Goal: Transaction & Acquisition: Obtain resource

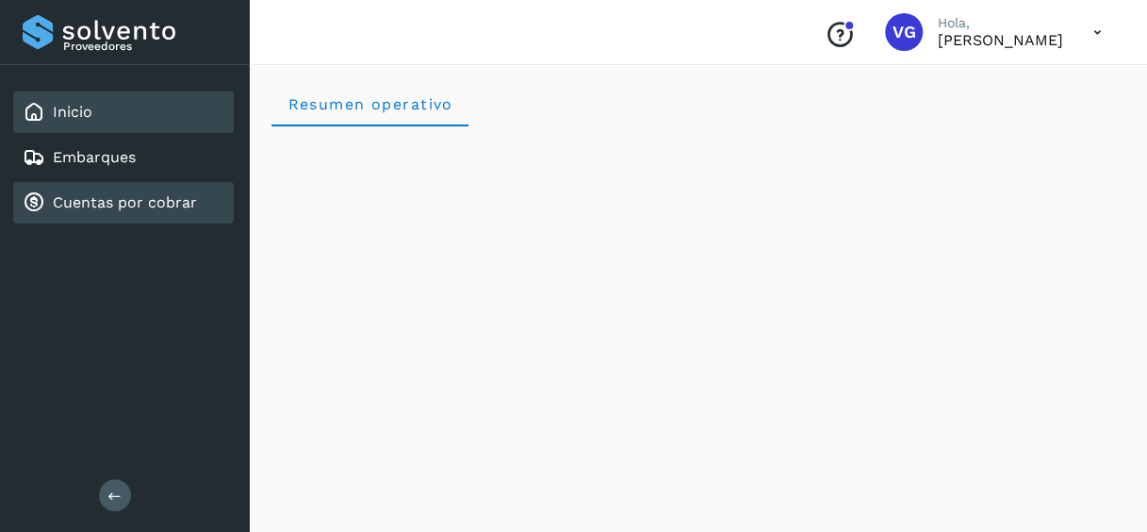
click at [129, 198] on link "Cuentas por cobrar" at bounding box center [125, 202] width 144 height 18
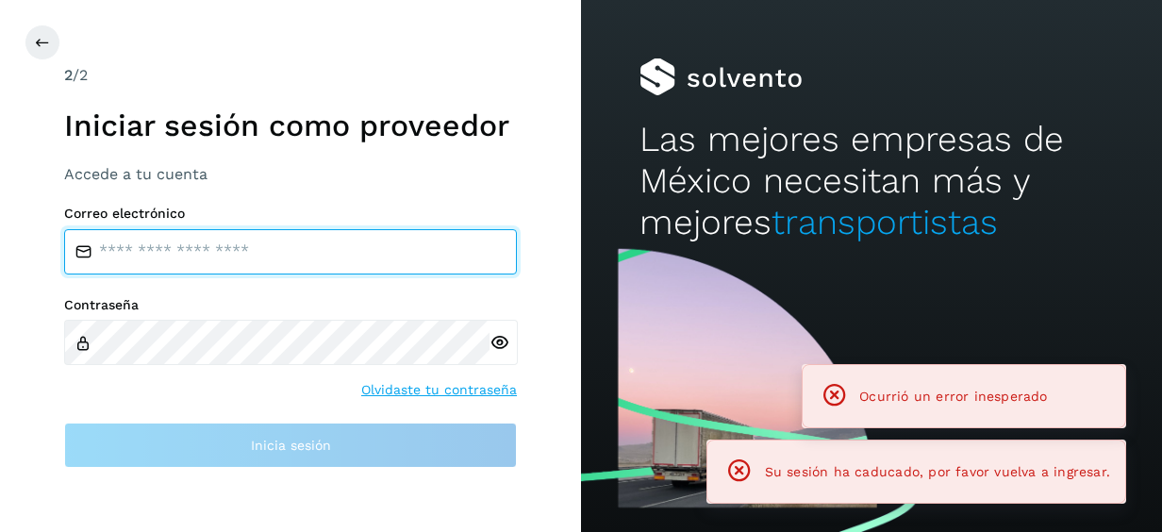
type input "**********"
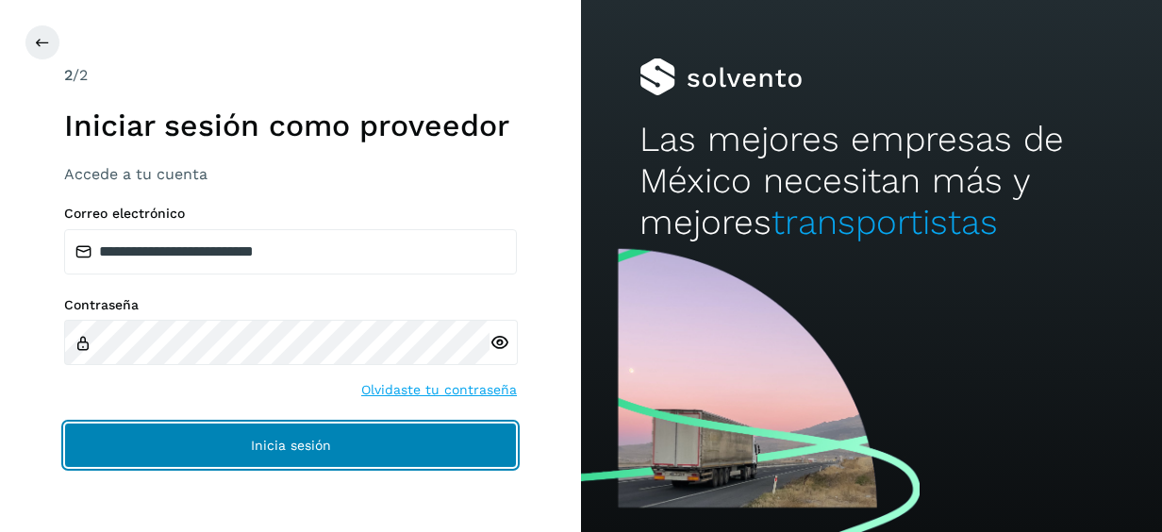
click at [298, 454] on button "Inicia sesión" at bounding box center [290, 444] width 453 height 45
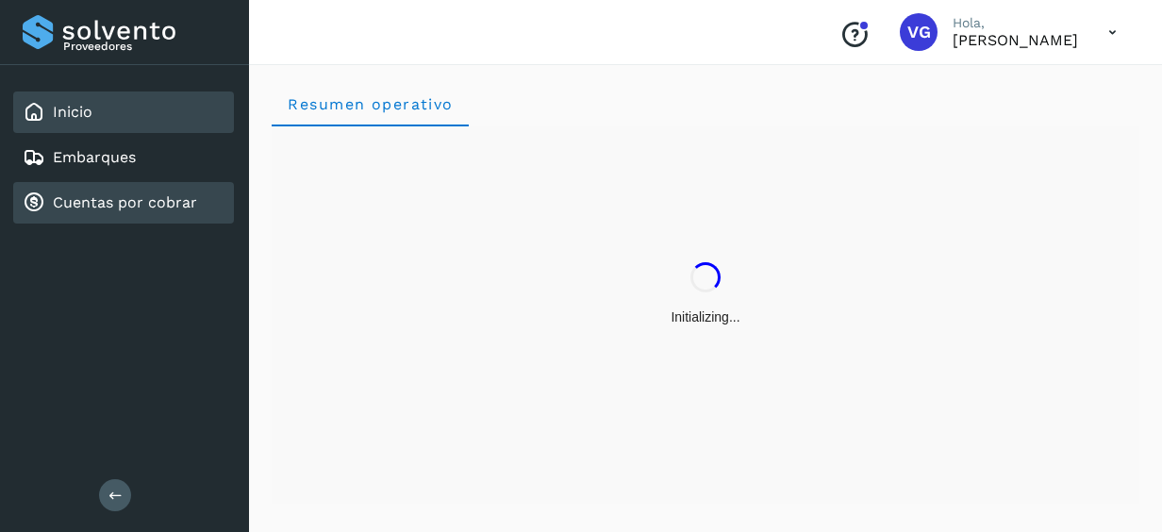
click at [115, 209] on link "Cuentas por cobrar" at bounding box center [125, 202] width 144 height 18
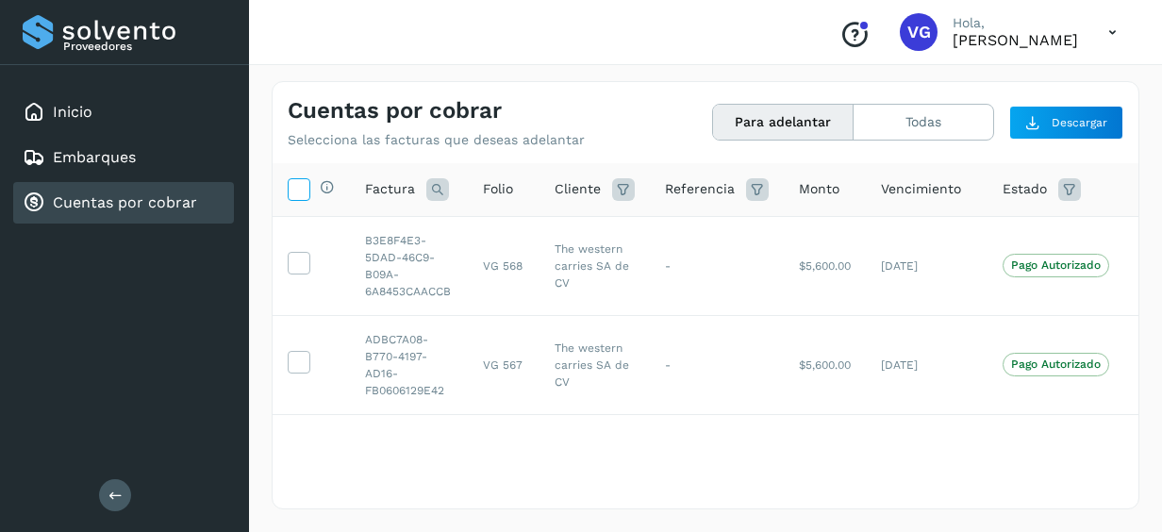
click at [299, 185] on icon at bounding box center [299, 188] width 20 height 20
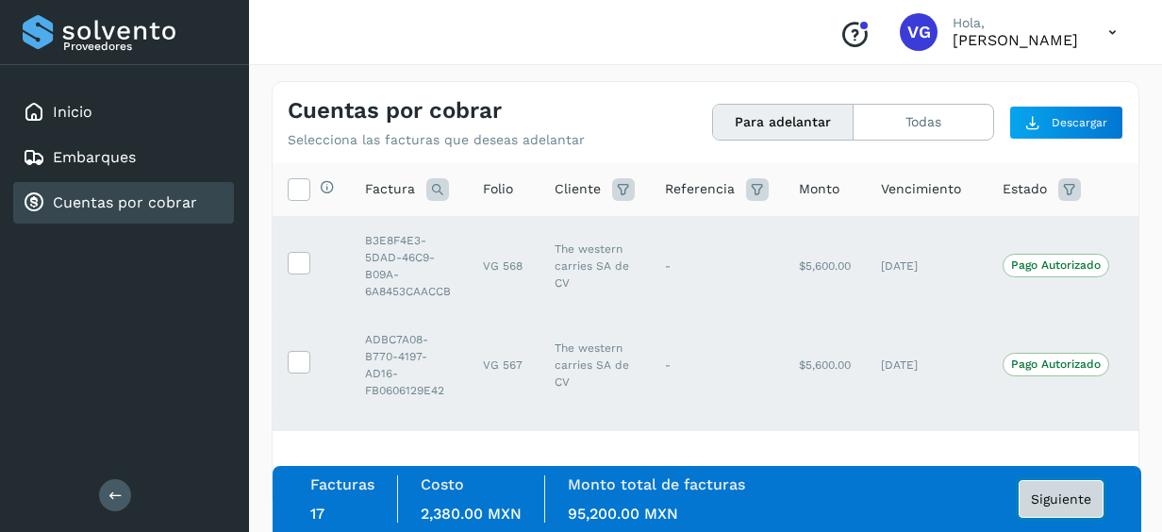
click at [1055, 492] on span "Siguiente" at bounding box center [1061, 498] width 60 height 13
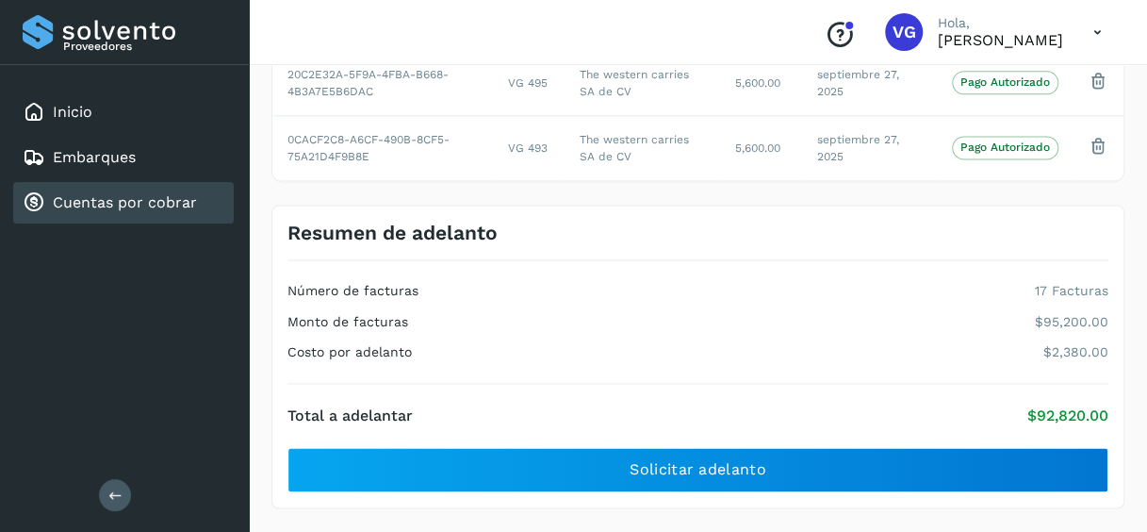
scroll to position [1177, 0]
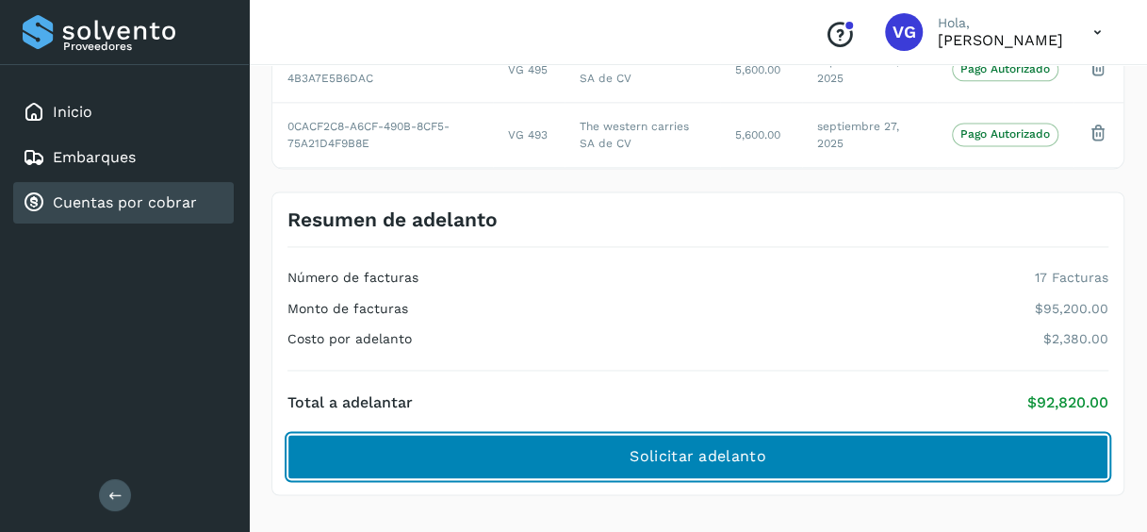
click at [800, 456] on button "Solicitar adelanto" at bounding box center [698, 456] width 821 height 45
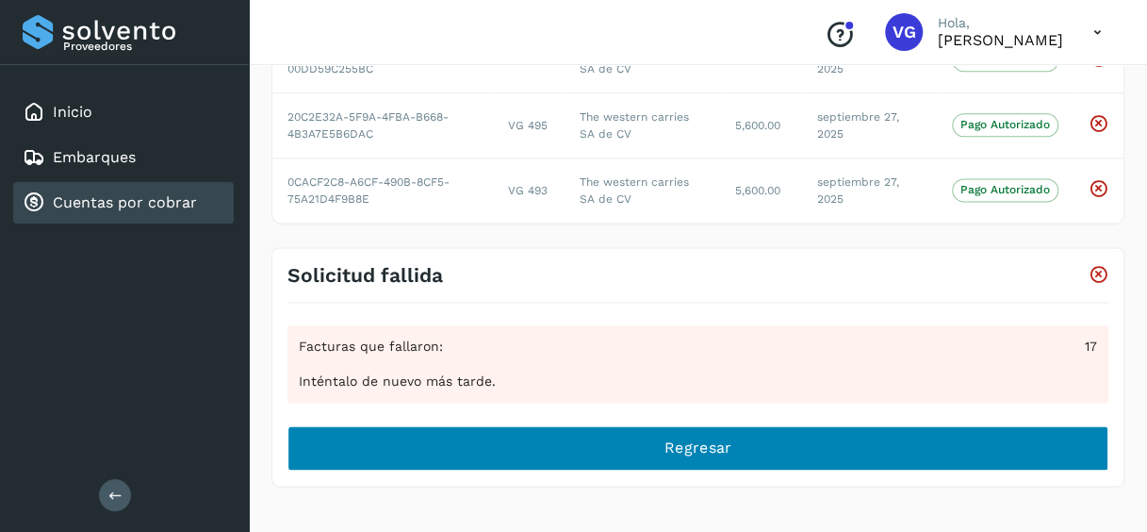
scroll to position [1113, 0]
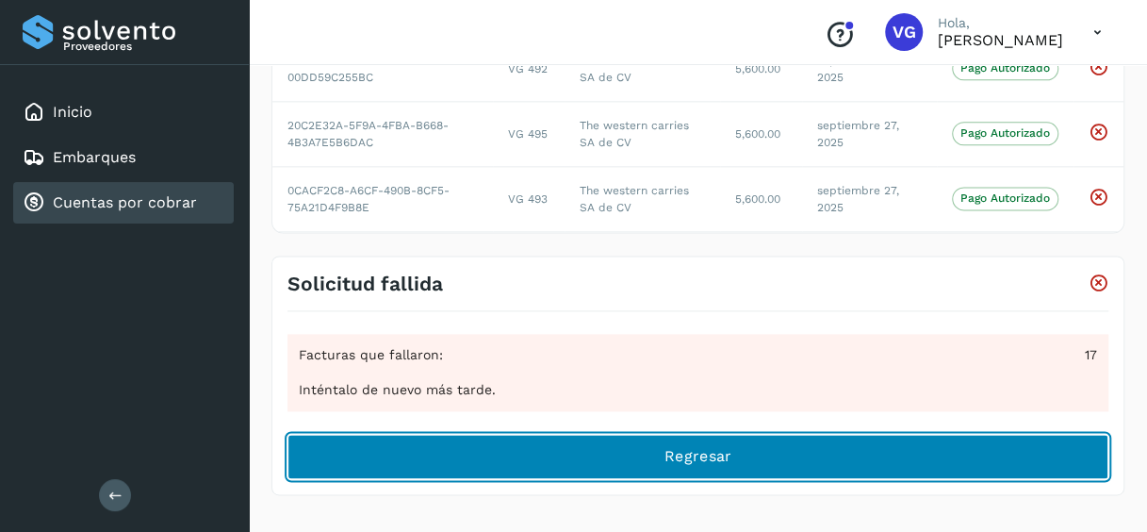
click at [800, 456] on button "Regresar" at bounding box center [698, 456] width 821 height 45
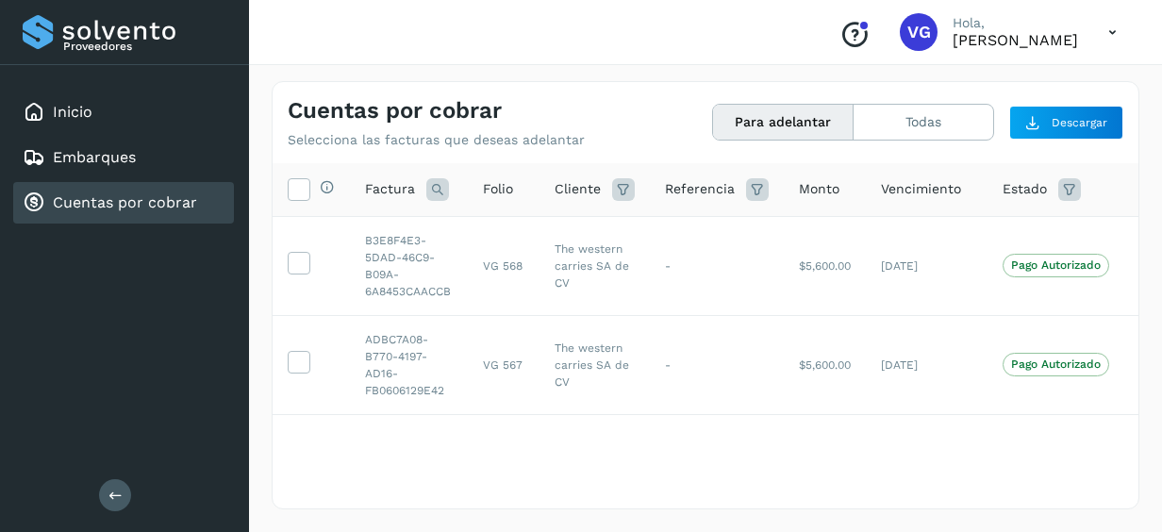
click at [494, 20] on div "Conoce nuestros beneficios VG Hola, [PERSON_NAME]" at bounding box center [705, 32] width 913 height 65
drag, startPoint x: 128, startPoint y: 226, endPoint x: 125, endPoint y: 199, distance: 27.5
click at [125, 199] on div "Inicio Embarques Cuentas por cobrar" at bounding box center [124, 157] width 249 height 185
click at [125, 199] on link "Cuentas por cobrar" at bounding box center [125, 202] width 144 height 18
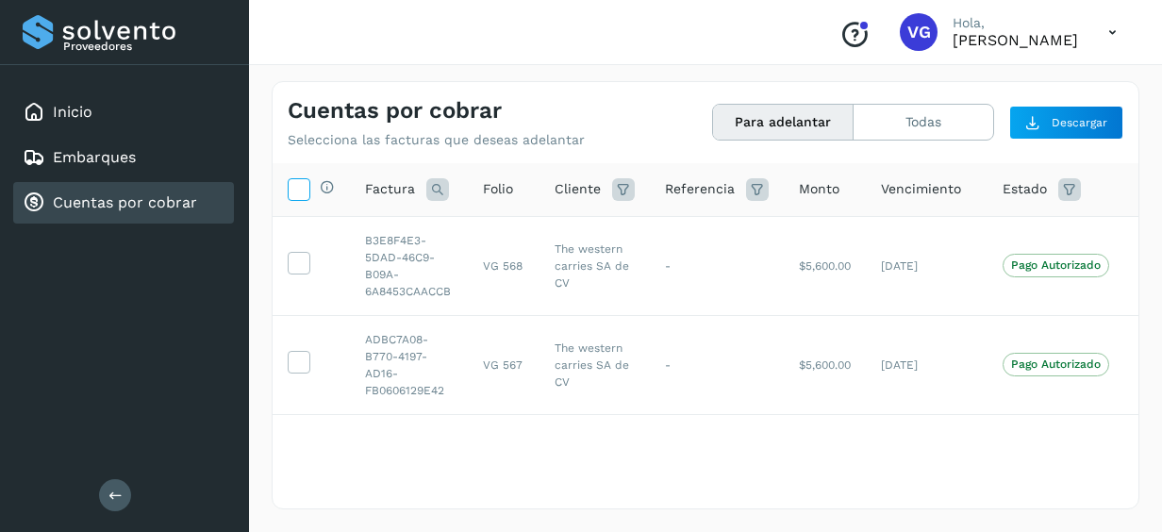
click at [292, 190] on icon at bounding box center [299, 188] width 20 height 20
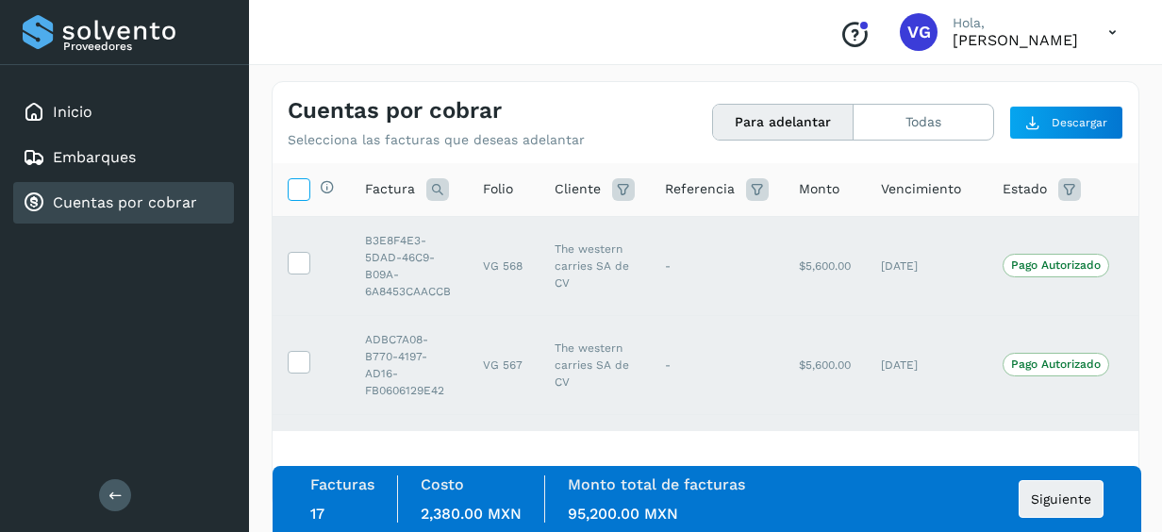
click at [292, 190] on icon at bounding box center [299, 188] width 20 height 20
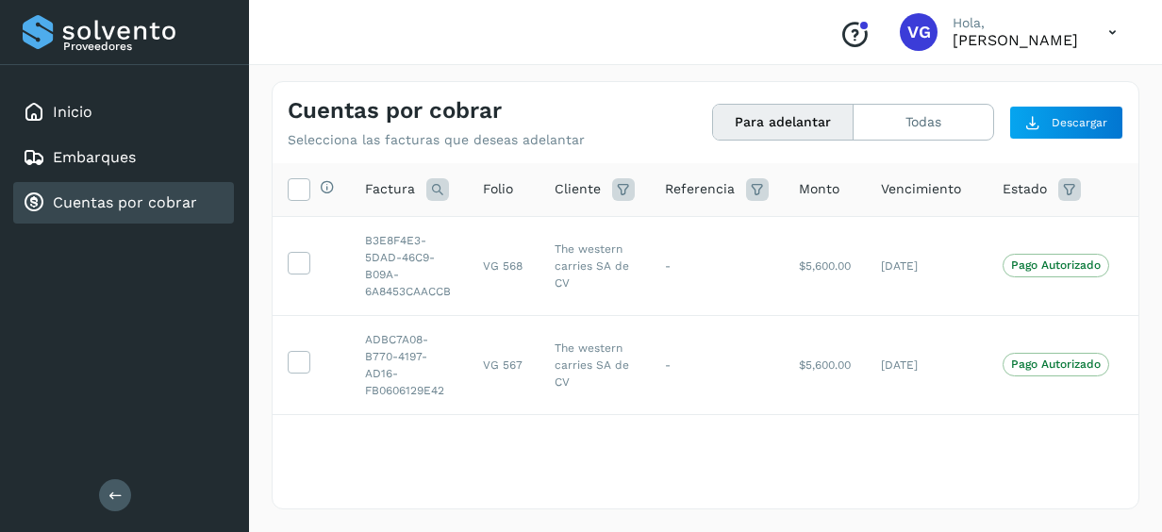
click at [1109, 39] on icon at bounding box center [1112, 32] width 39 height 39
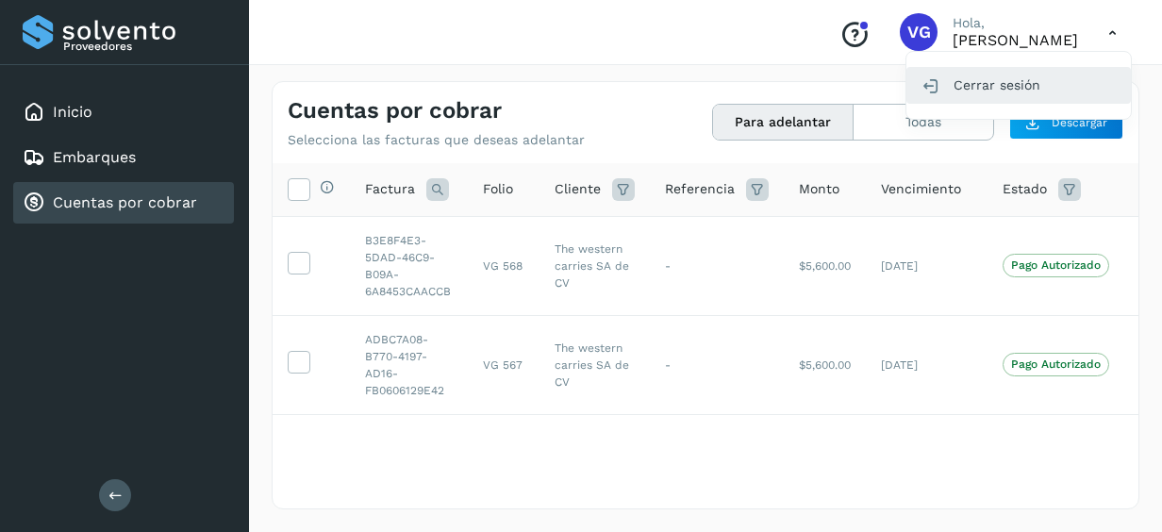
click at [1005, 91] on div "Cerrar sesión" at bounding box center [1018, 85] width 224 height 36
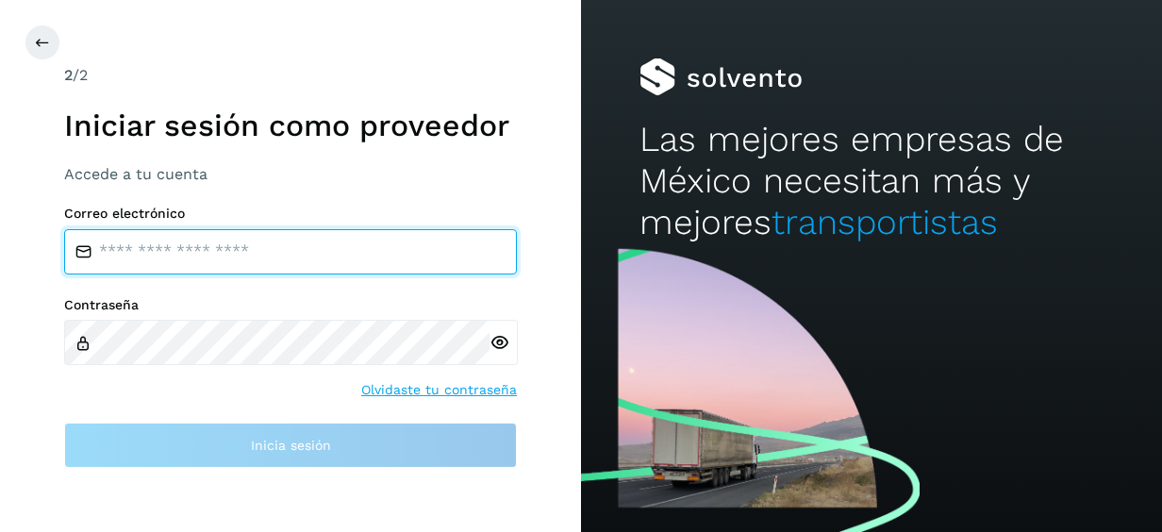
type input "**********"
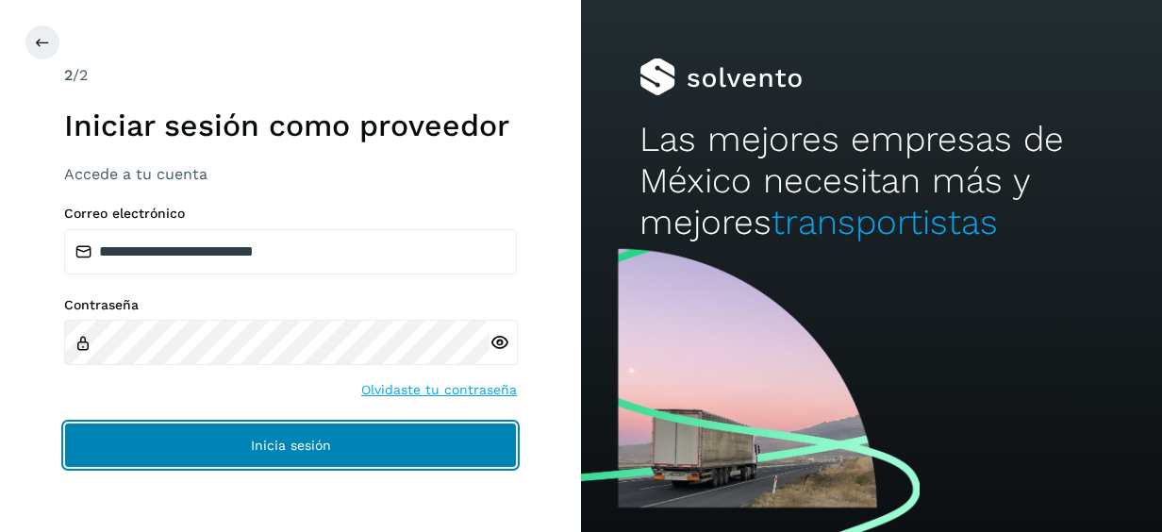
click at [339, 439] on button "Inicia sesión" at bounding box center [290, 444] width 453 height 45
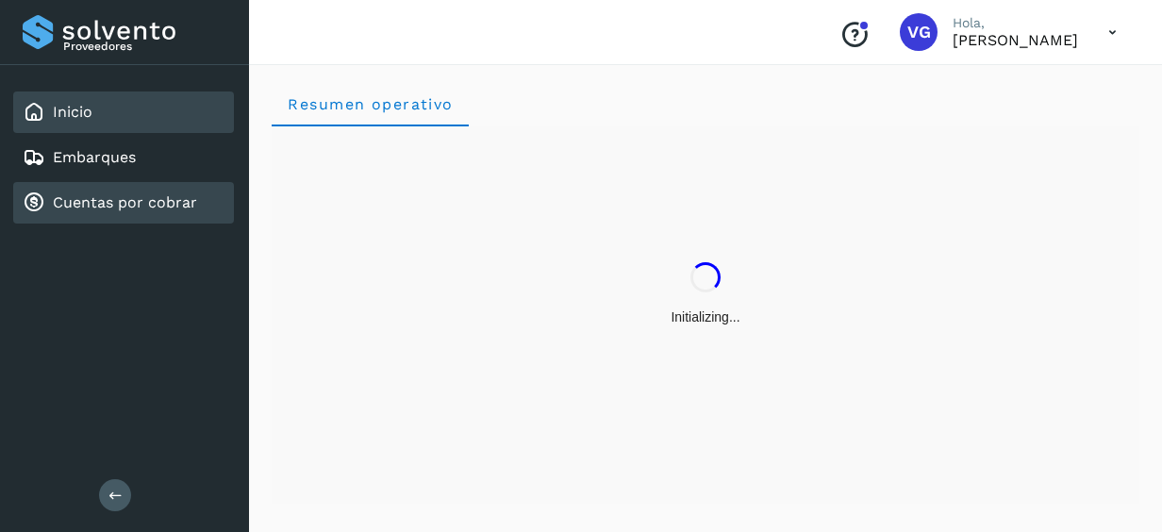
click at [149, 204] on link "Cuentas por cobrar" at bounding box center [125, 202] width 144 height 18
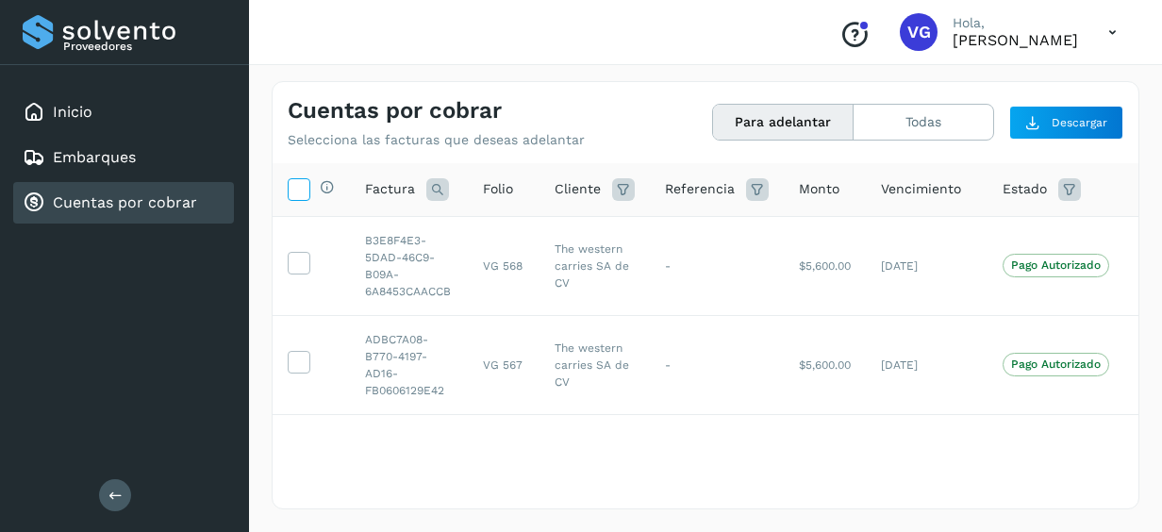
click at [304, 185] on icon at bounding box center [299, 188] width 20 height 20
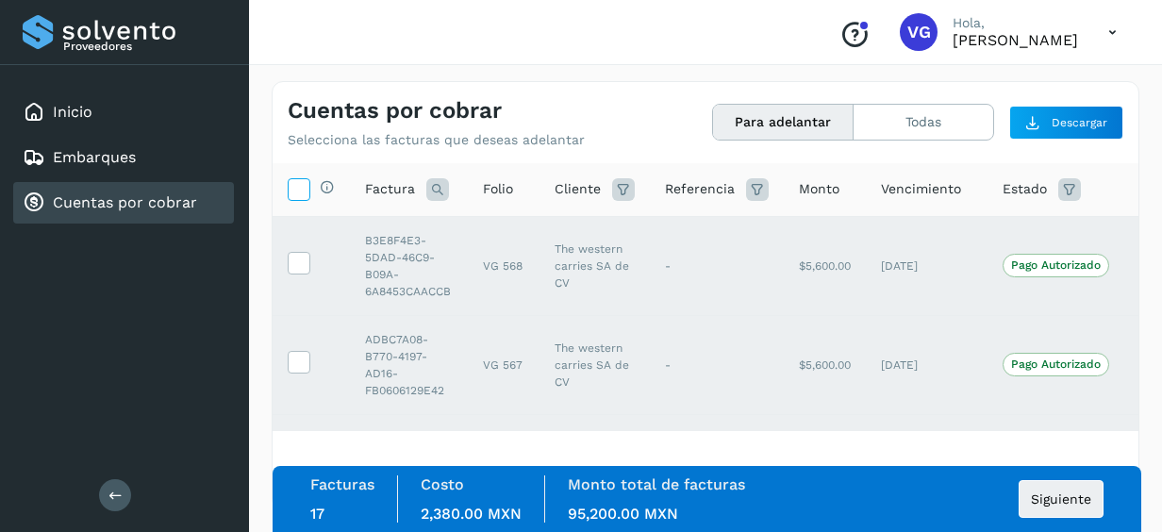
click at [304, 185] on icon at bounding box center [299, 188] width 20 height 20
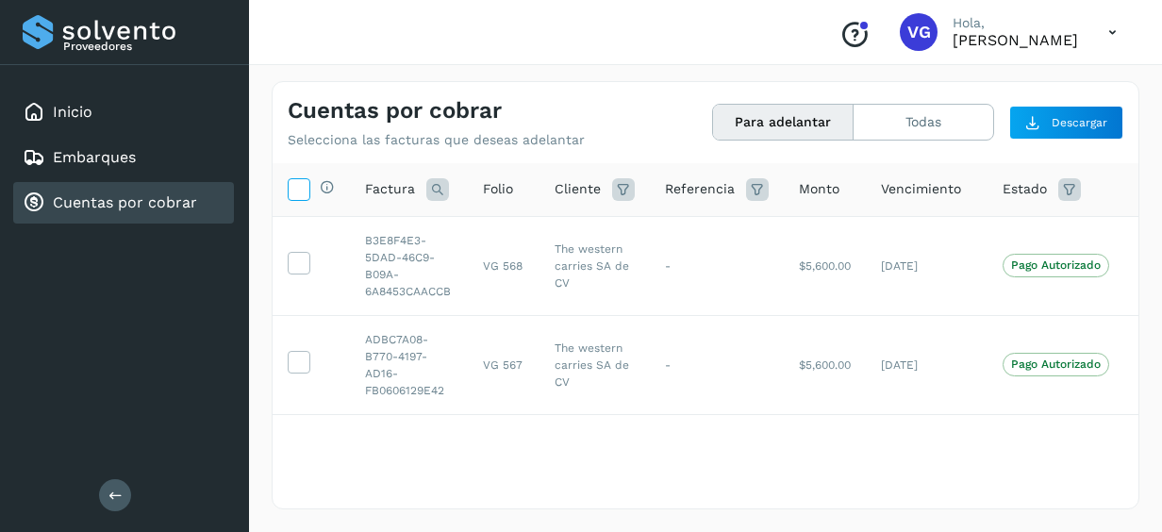
click at [304, 185] on icon at bounding box center [299, 188] width 20 height 20
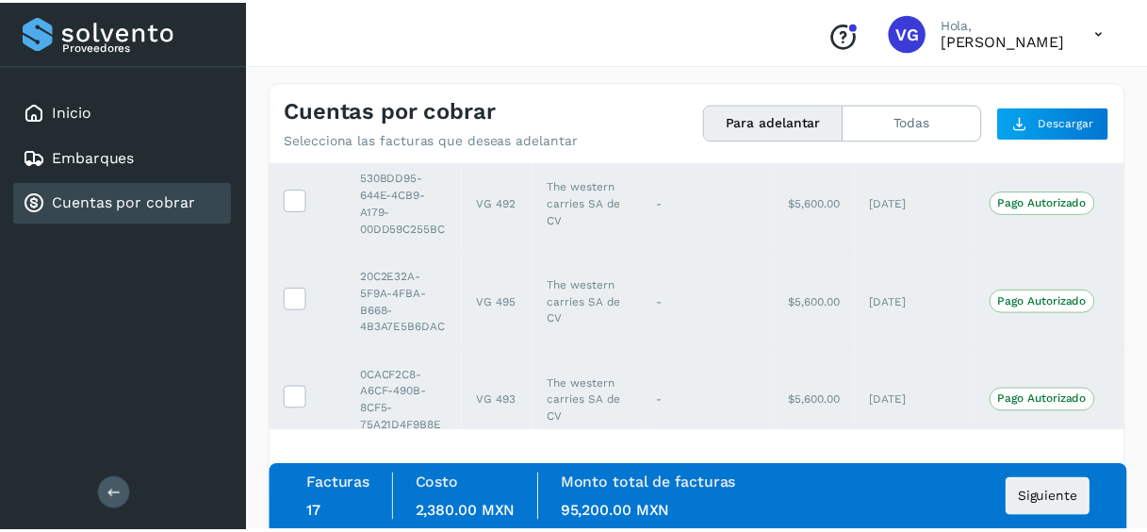
scroll to position [1477, 0]
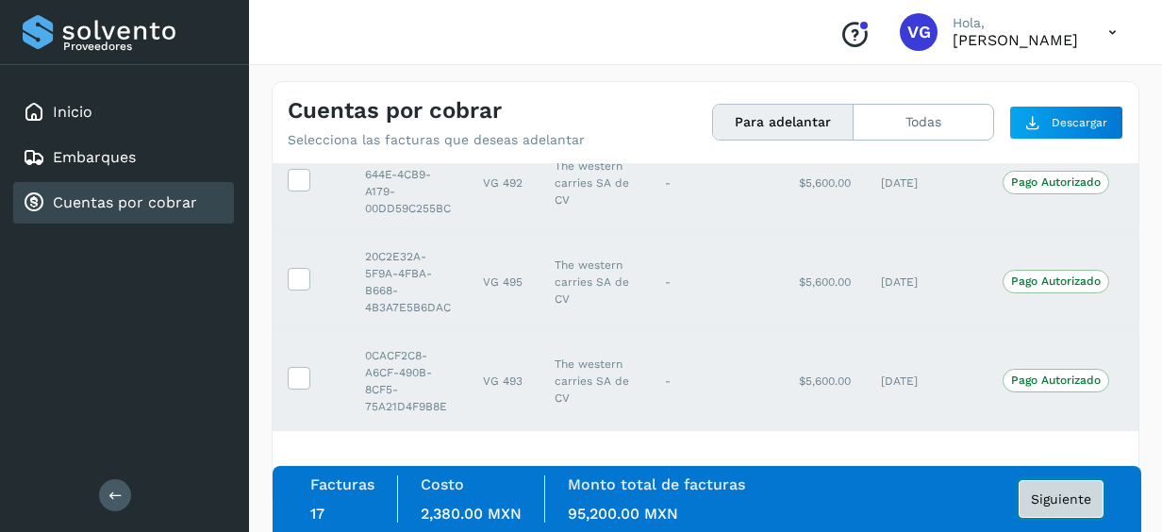
click at [1056, 492] on span "Siguiente" at bounding box center [1061, 498] width 60 height 13
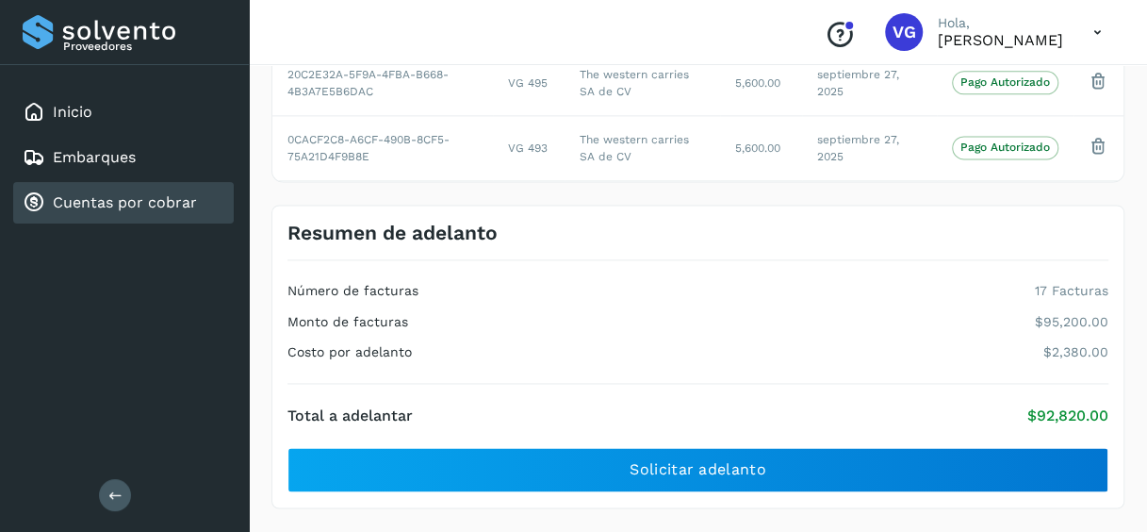
scroll to position [1177, 0]
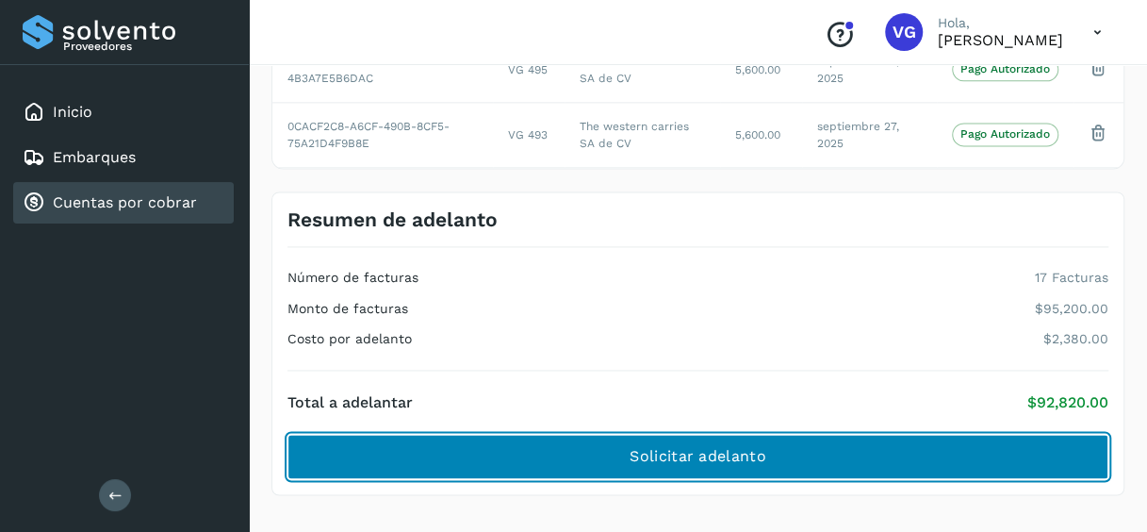
click at [964, 445] on button "Solicitar adelanto" at bounding box center [698, 456] width 821 height 45
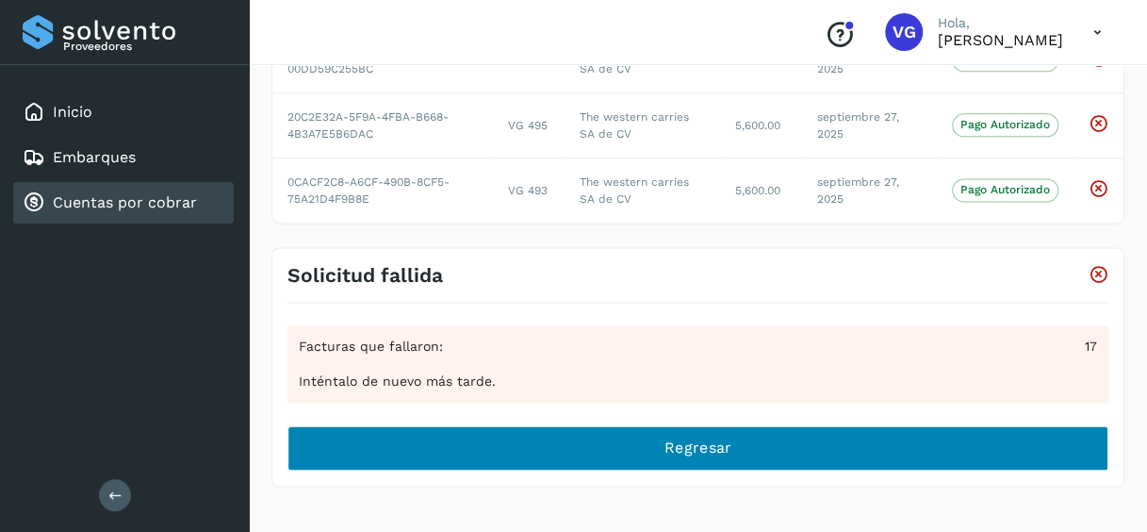
scroll to position [1113, 0]
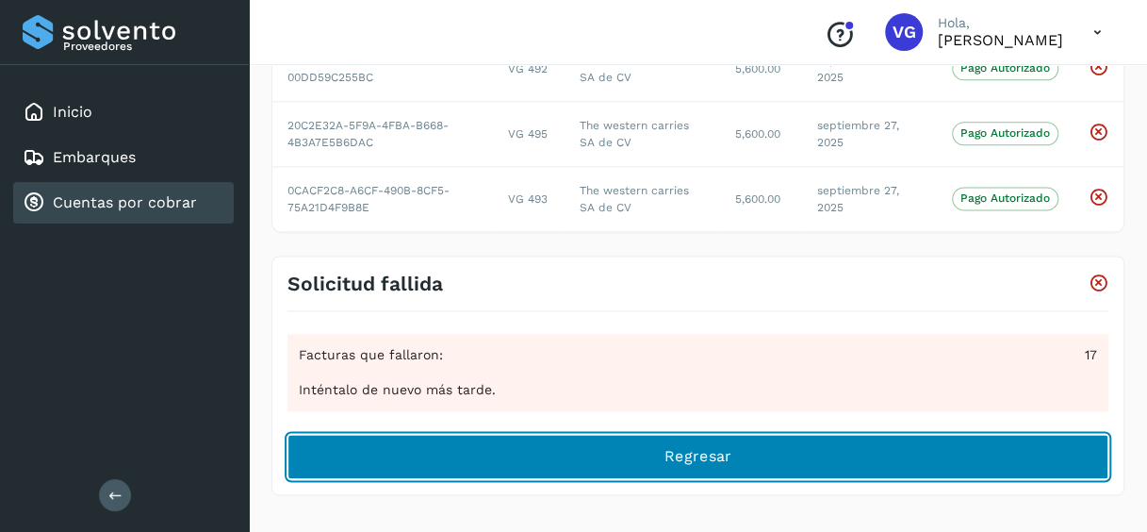
click at [782, 443] on button "Regresar" at bounding box center [698, 456] width 821 height 45
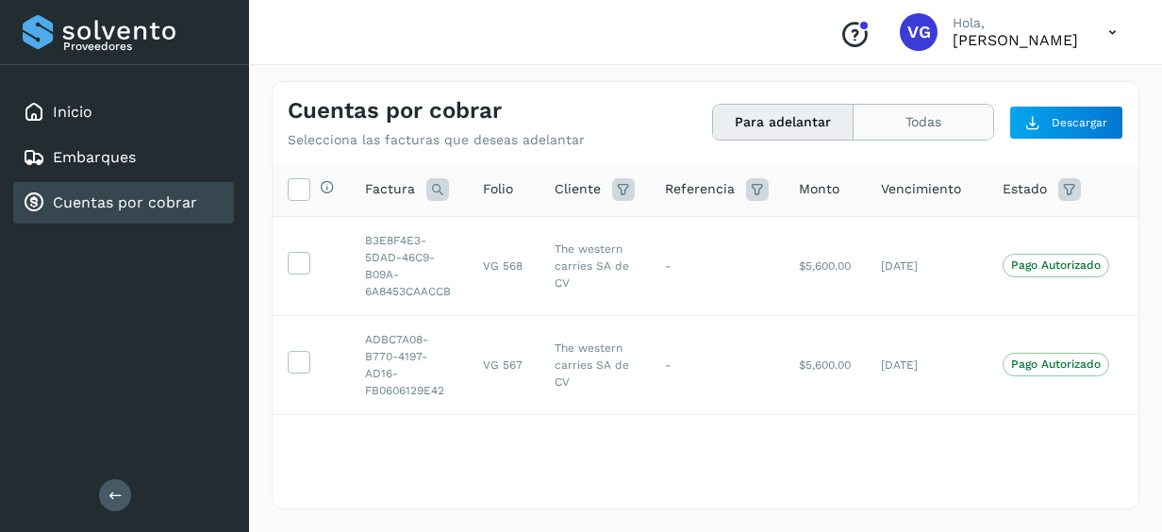
click at [941, 132] on button "Todas" at bounding box center [923, 122] width 140 height 35
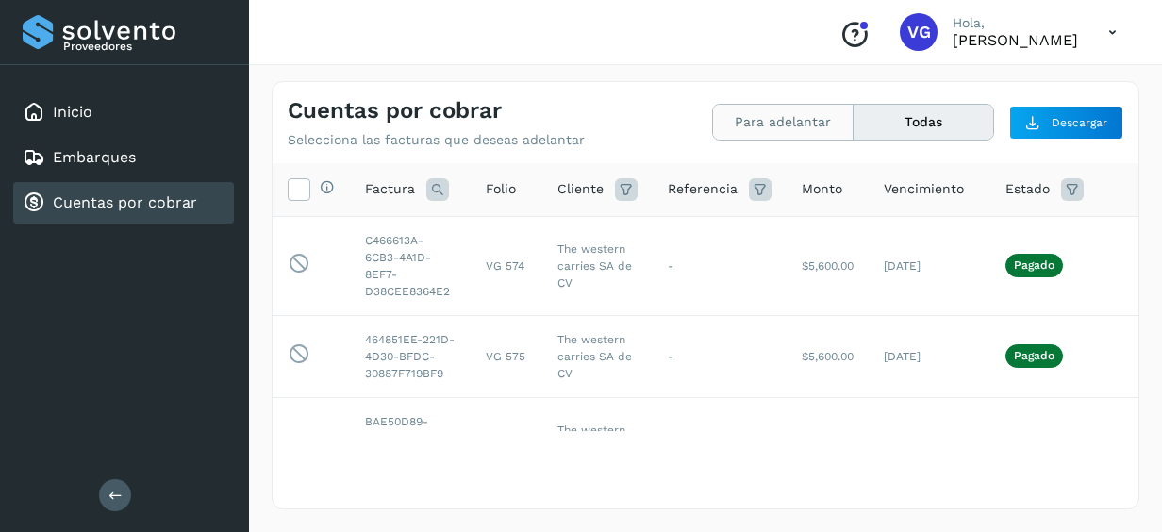
click at [805, 117] on button "Para adelantar" at bounding box center [783, 122] width 140 height 35
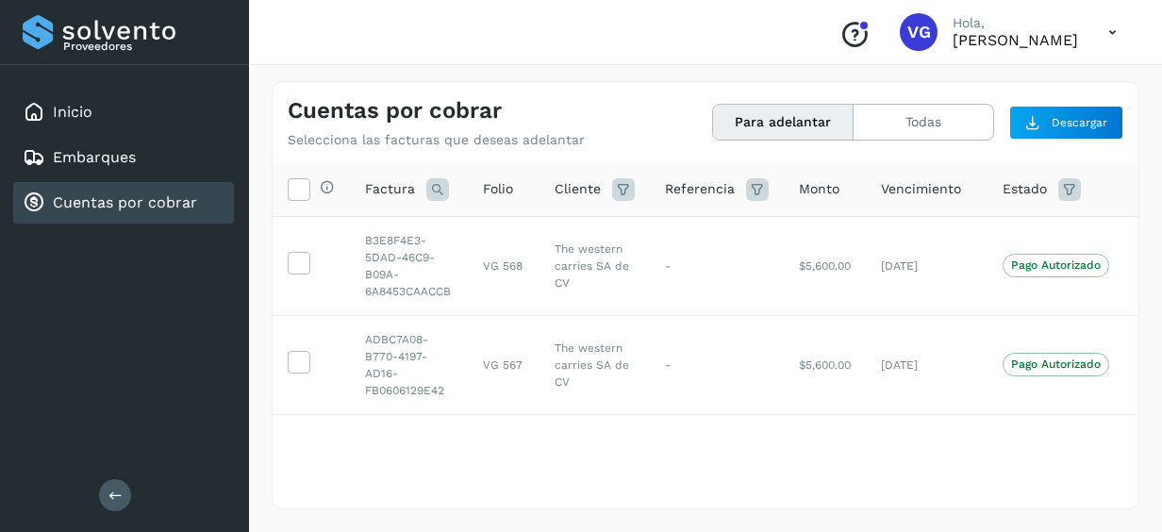
click at [74, 207] on link "Cuentas por cobrar" at bounding box center [125, 202] width 144 height 18
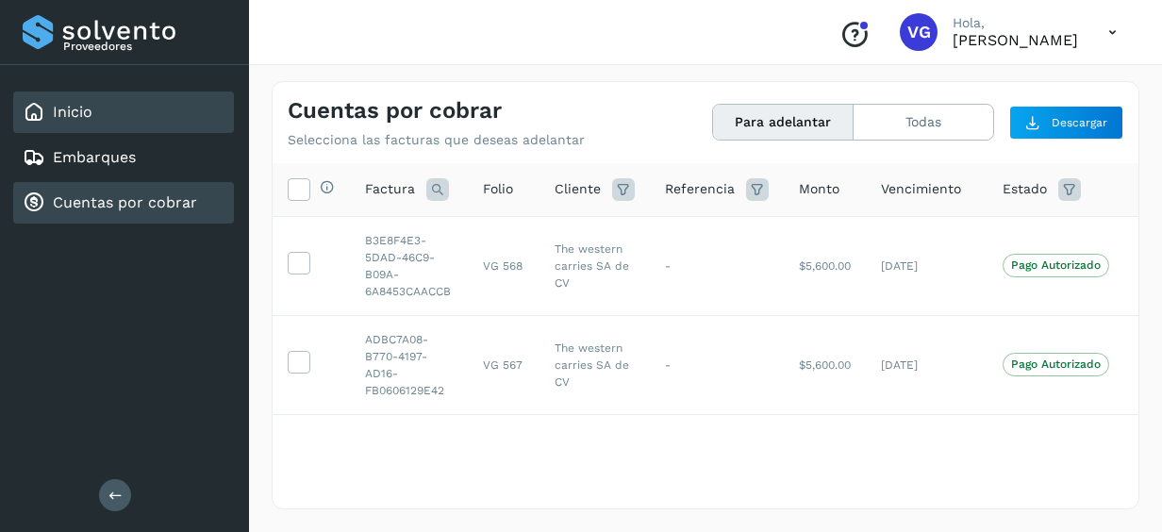
click at [57, 113] on link "Inicio" at bounding box center [73, 112] width 40 height 18
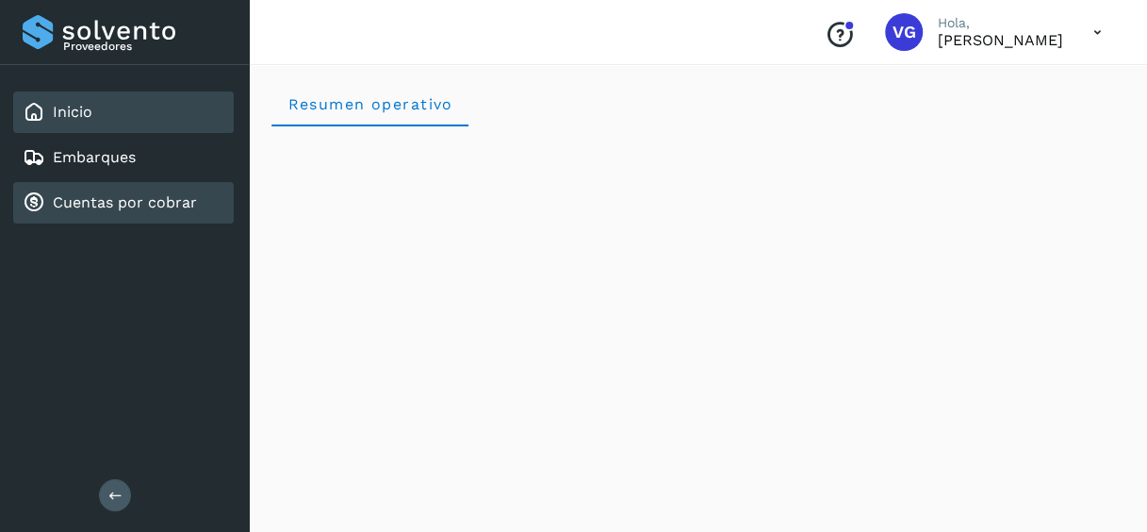
click at [156, 199] on link "Cuentas por cobrar" at bounding box center [125, 202] width 144 height 18
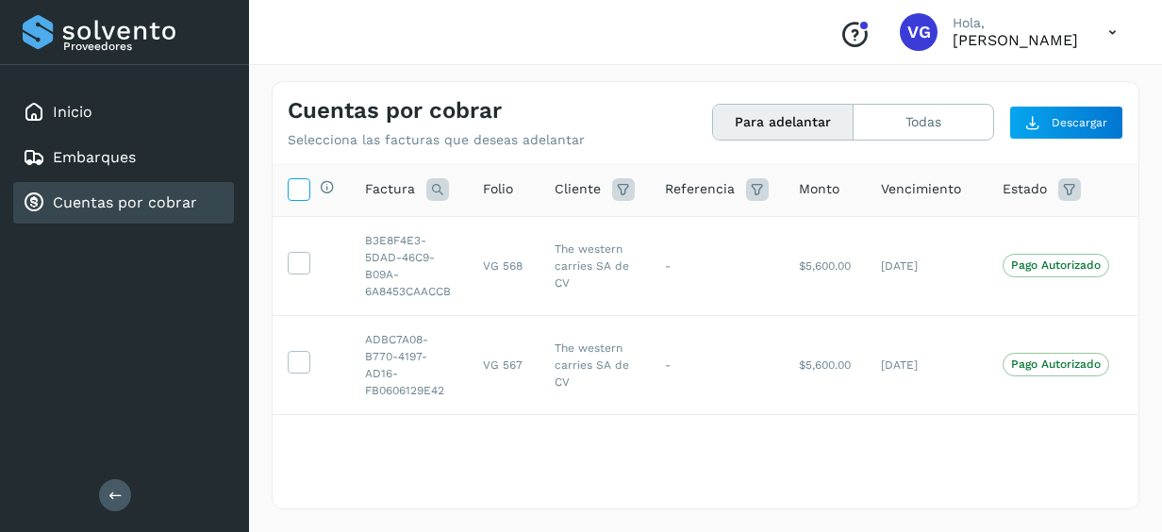
click at [299, 194] on icon at bounding box center [299, 188] width 20 height 20
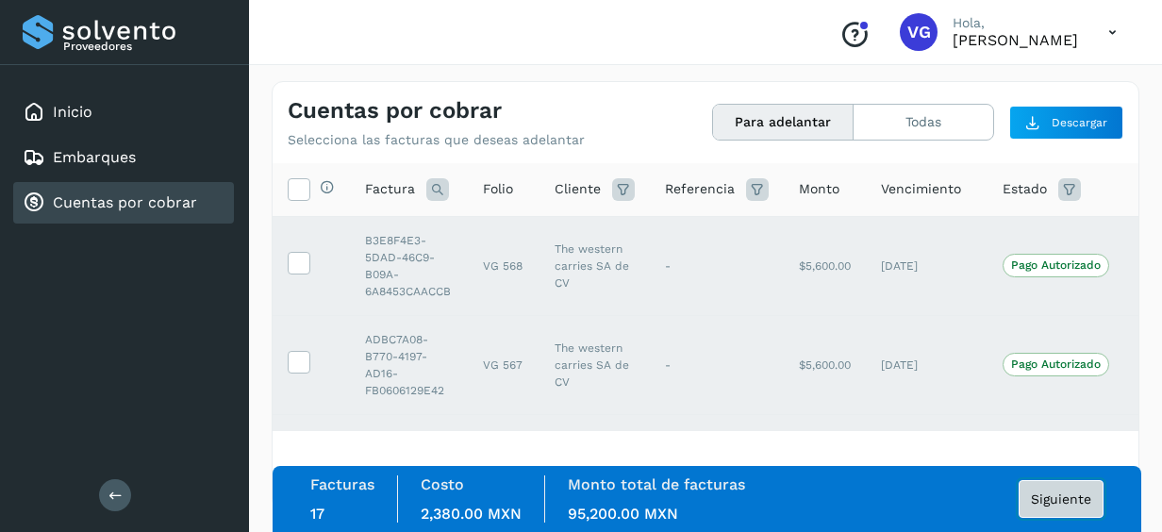
click at [1076, 500] on span "Siguiente" at bounding box center [1061, 498] width 60 height 13
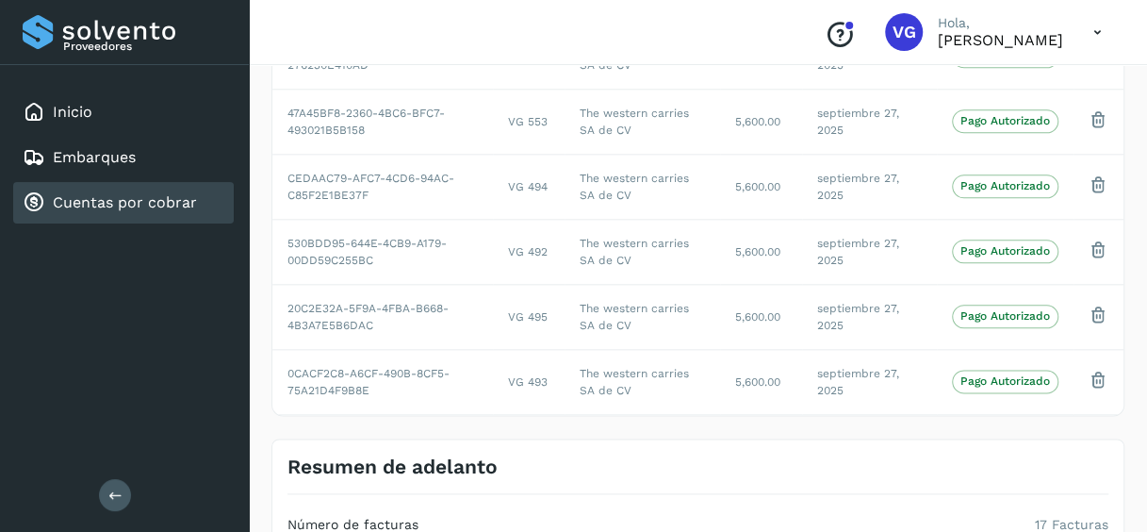
scroll to position [1177, 0]
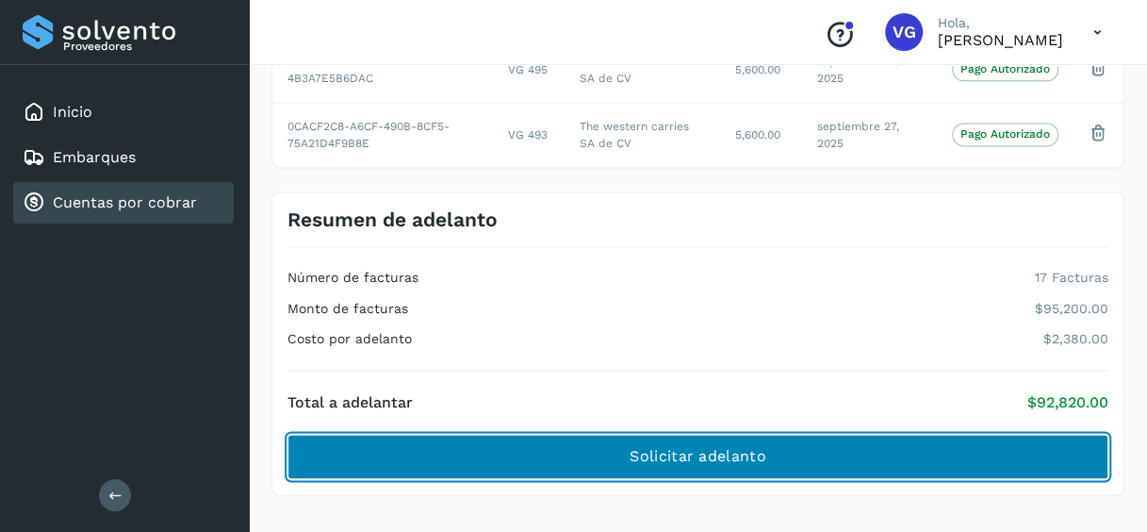
click at [925, 462] on button "Solicitar adelanto" at bounding box center [698, 456] width 821 height 45
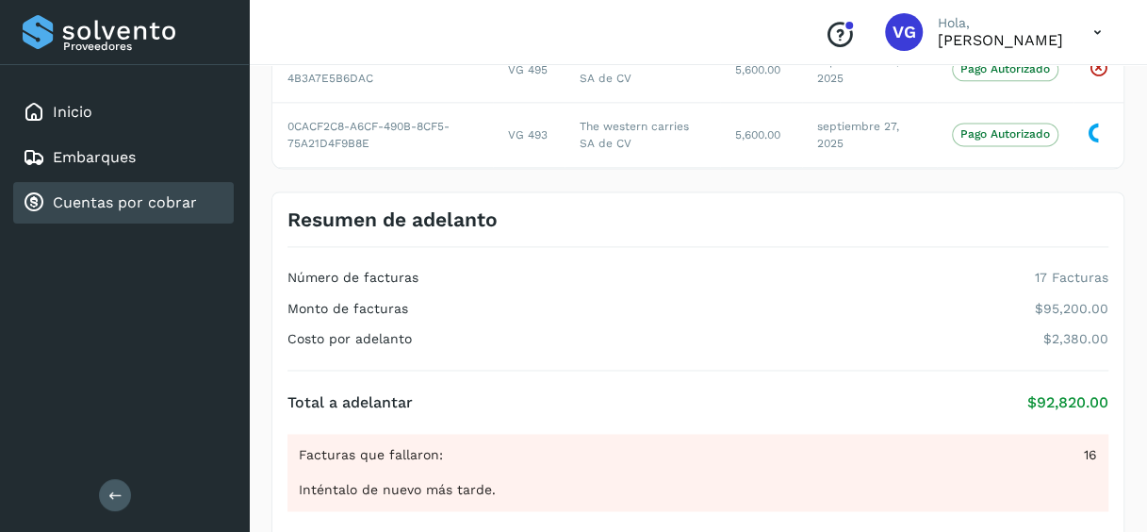
scroll to position [1113, 0]
